Goal: Task Accomplishment & Management: Manage account settings

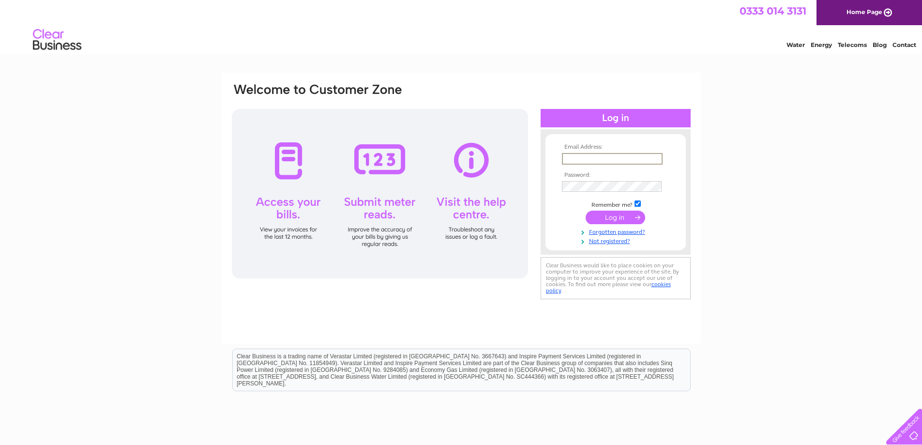
click at [645, 160] on input "text" at bounding box center [612, 159] width 101 height 12
type input "[EMAIL_ADDRESS][DOMAIN_NAME]"
click at [586, 210] on input "submit" at bounding box center [616, 217] width 60 height 14
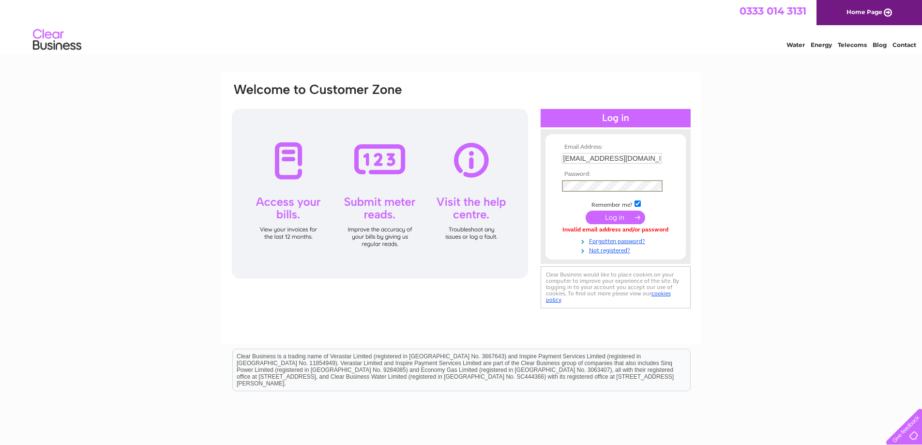
click at [586, 210] on input "submit" at bounding box center [616, 217] width 60 height 14
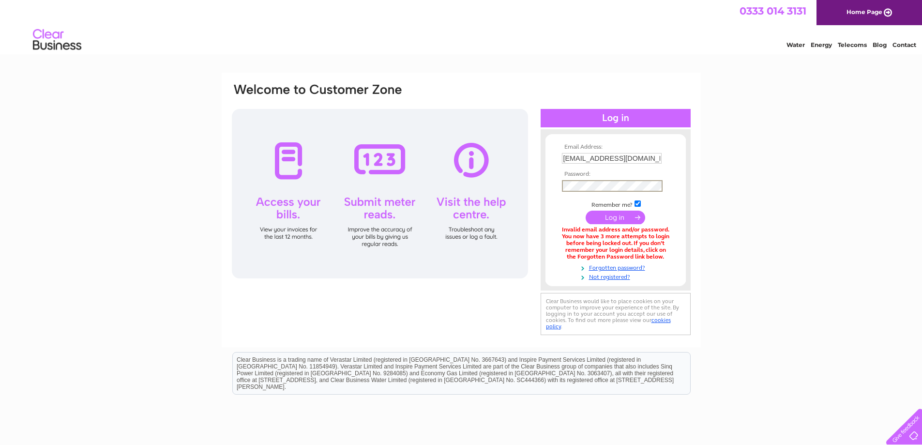
click at [586, 210] on input "submit" at bounding box center [616, 217] width 60 height 14
click at [615, 265] on link "Forgotten password?" at bounding box center [617, 265] width 110 height 9
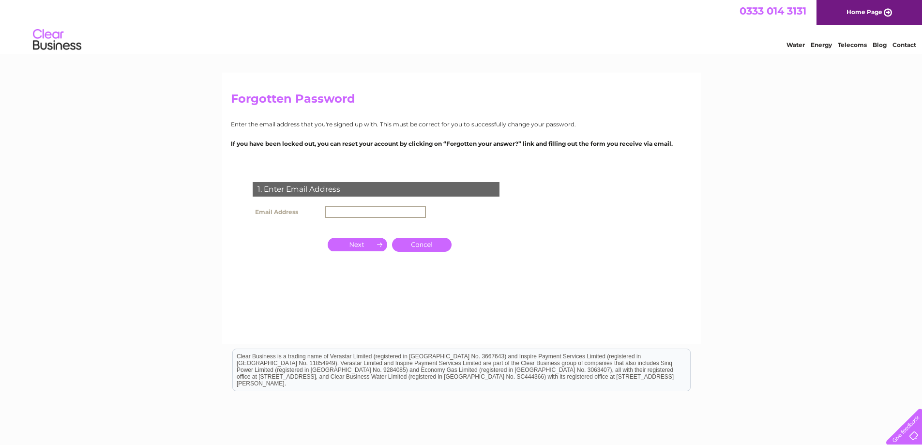
click at [358, 207] on input "text" at bounding box center [375, 212] width 101 height 12
type input "chapmansofhastings@live.co.uk"
click input "submit" at bounding box center [0, 0] width 0 height 0
click at [422, 211] on input "chapmansofhastings@live.co.uk" at bounding box center [375, 212] width 101 height 12
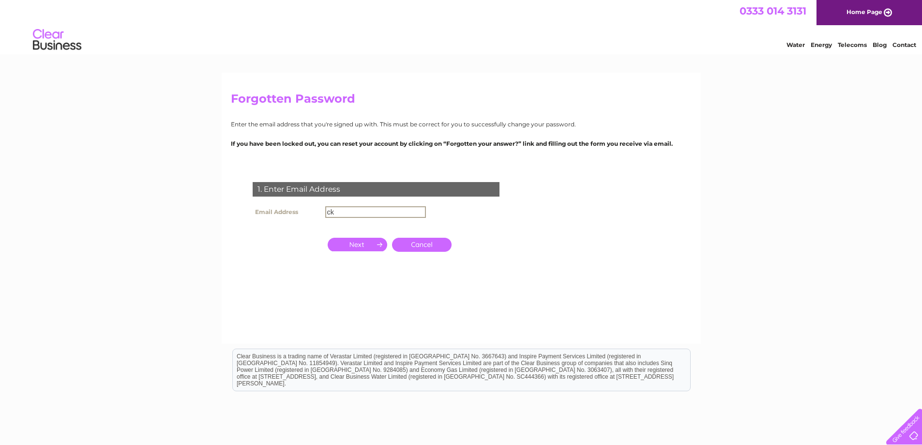
type input "k"
click at [422, 211] on input "k" at bounding box center [375, 212] width 101 height 12
type input "cavelady@live.co.uk"
click input "submit" at bounding box center [0, 0] width 0 height 0
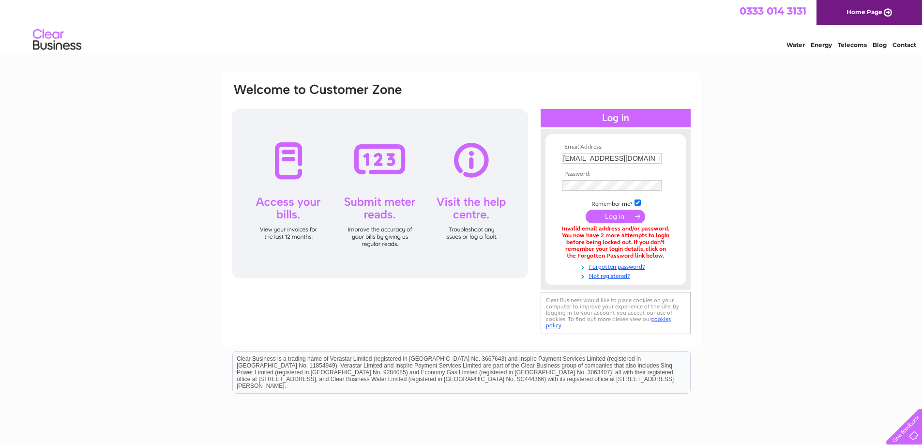
click at [659, 160] on input "chapmansofhastings@live.co.uk" at bounding box center [612, 158] width 100 height 11
type input "k"
click at [659, 160] on input "k" at bounding box center [612, 159] width 101 height 12
type input "cavelady@live.co.uk"
click at [586, 210] on input "submit" at bounding box center [616, 217] width 60 height 14
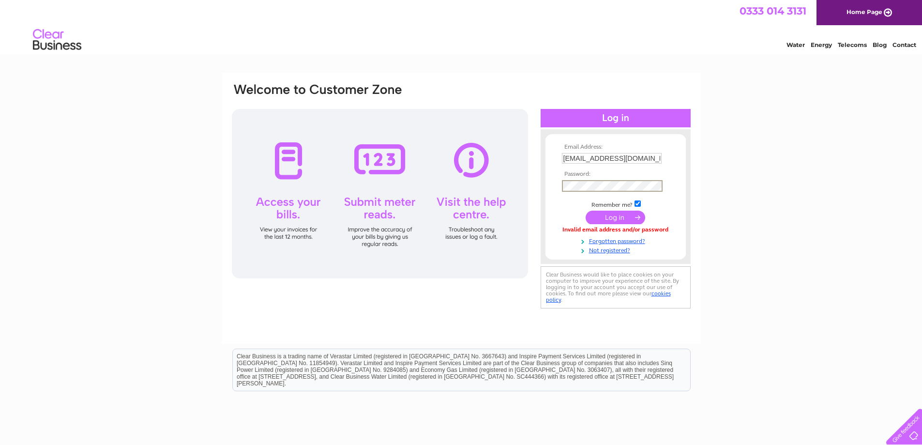
click at [586, 210] on input "submit" at bounding box center [616, 217] width 60 height 14
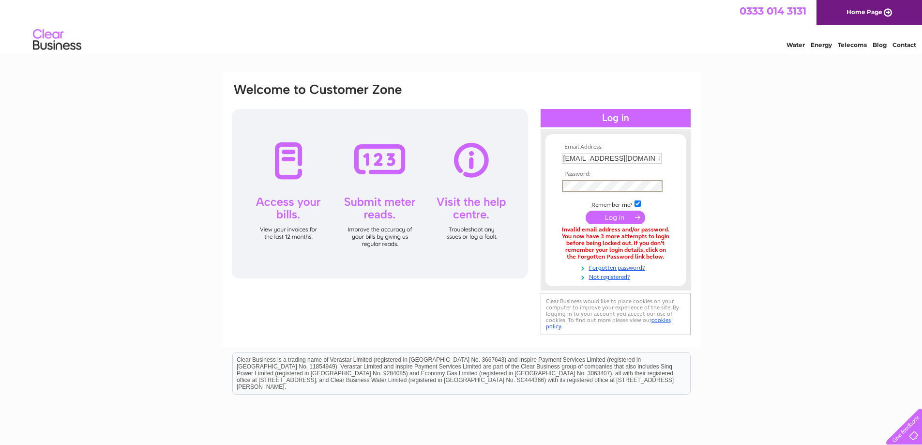
click at [586, 210] on input "submit" at bounding box center [616, 217] width 60 height 14
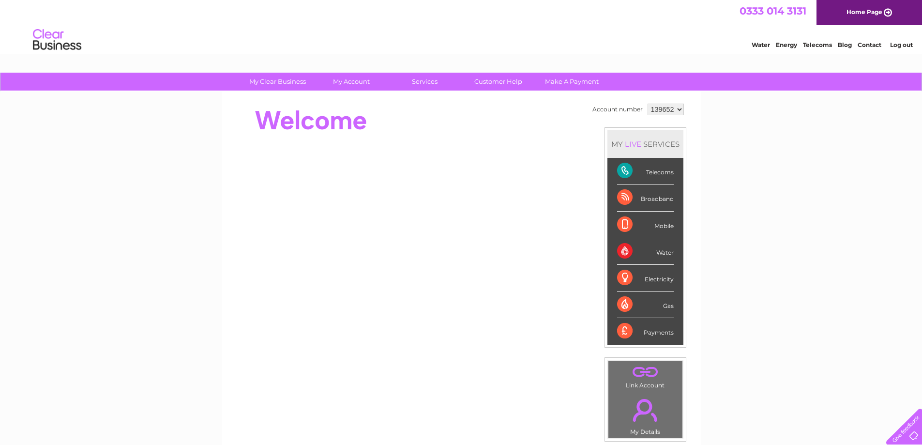
click at [660, 108] on select "139652" at bounding box center [665, 110] width 36 height 12
click at [647, 104] on select "139652" at bounding box center [665, 110] width 36 height 12
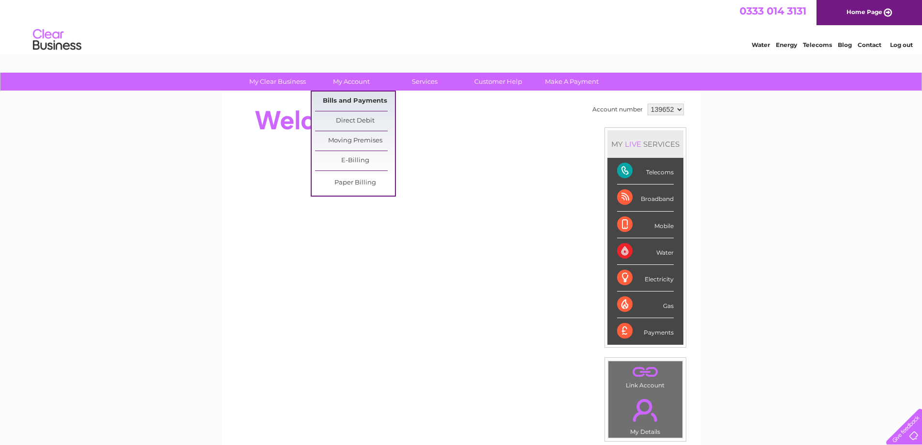
click at [347, 96] on link "Bills and Payments" at bounding box center [355, 100] width 80 height 19
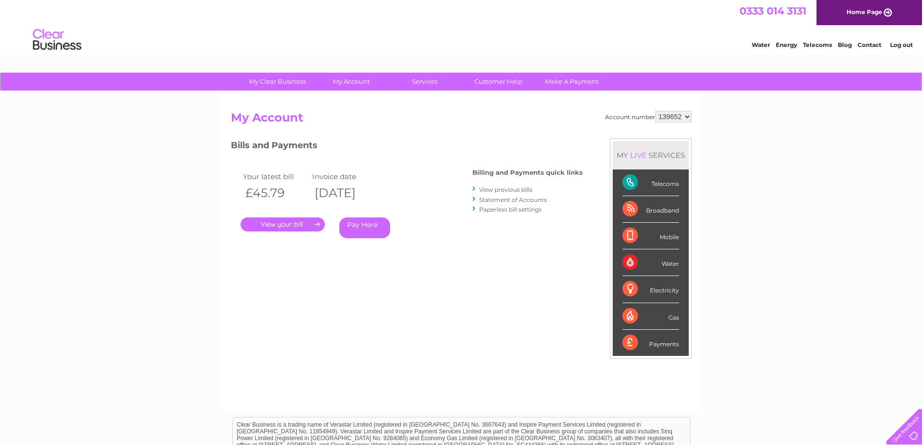
click at [293, 228] on link "." at bounding box center [282, 224] width 84 height 14
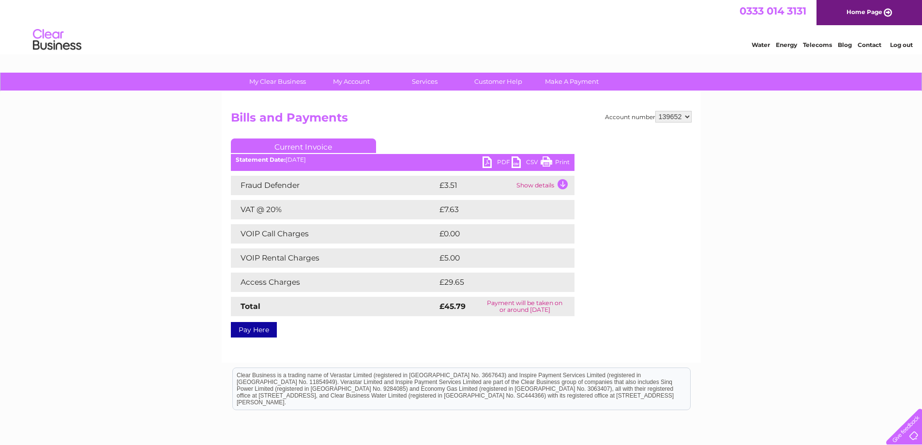
click at [495, 165] on link "PDF" at bounding box center [496, 163] width 29 height 14
click at [489, 87] on link "Customer Help" at bounding box center [498, 82] width 80 height 18
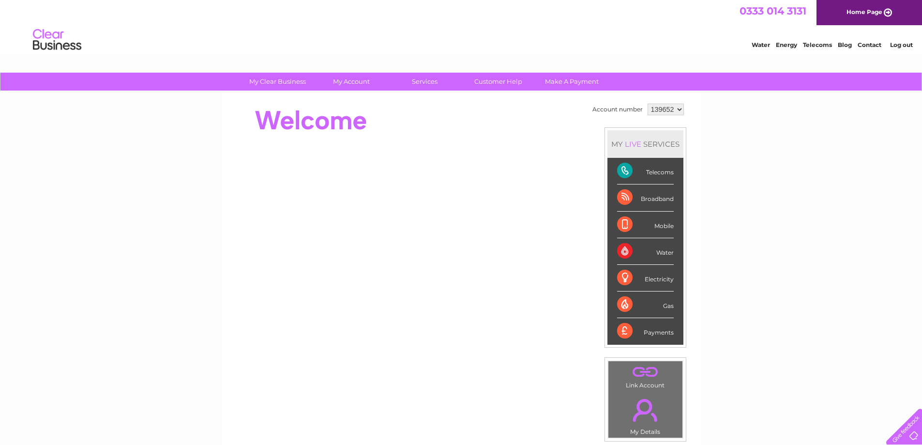
click at [679, 109] on select "139652" at bounding box center [665, 110] width 36 height 12
click at [647, 104] on select "139652" at bounding box center [665, 110] width 36 height 12
click at [894, 42] on link "Log out" at bounding box center [901, 44] width 23 height 7
